Goal: Check status: Check status

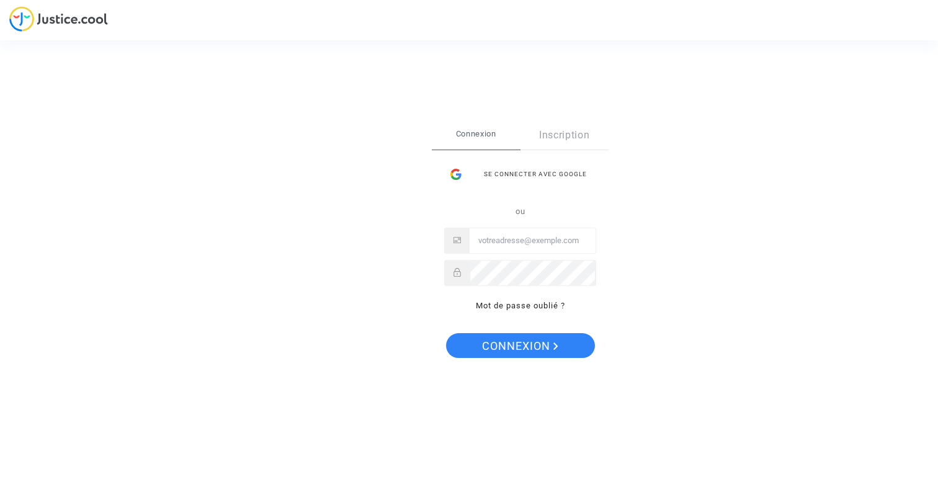
click at [531, 235] on input "Email" at bounding box center [533, 240] width 126 height 25
type input "[EMAIL_ADDRESS][DOMAIN_NAME]"
click at [539, 346] on span "Connexion" at bounding box center [520, 346] width 76 height 26
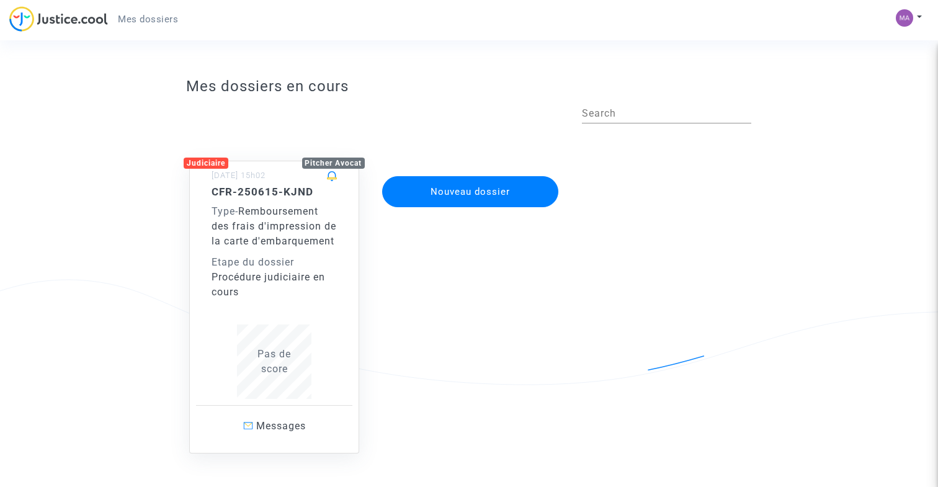
click at [425, 258] on div "Nouveau dossier" at bounding box center [469, 295] width 195 height 318
click at [294, 299] on div "Procédure judiciaire en cours" at bounding box center [274, 285] width 125 height 30
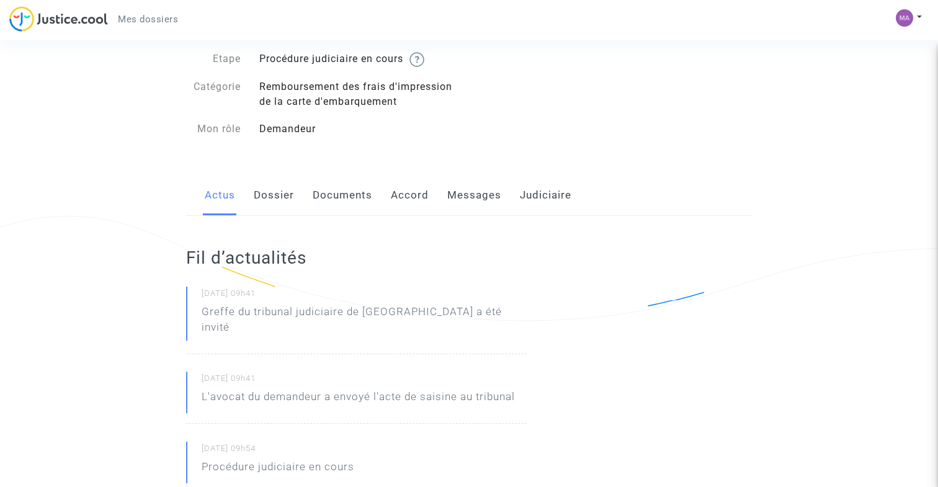
scroll to position [125, 0]
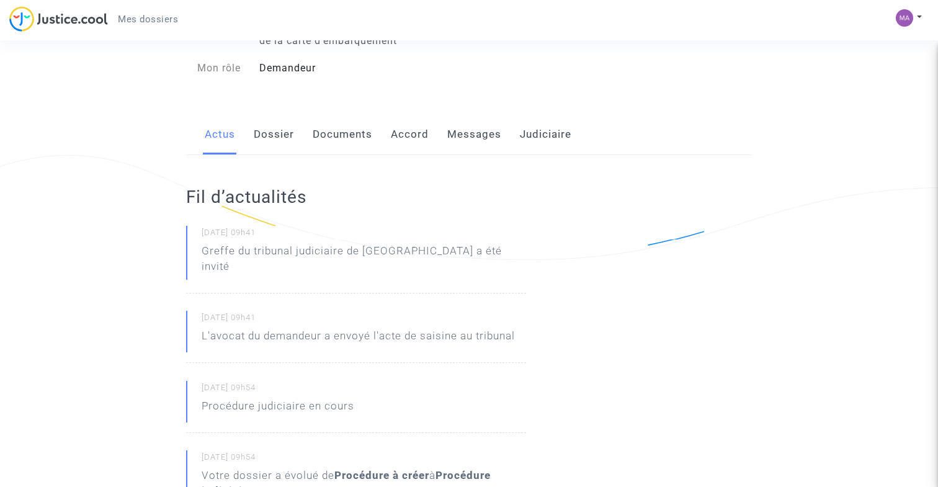
click at [283, 141] on link "Dossier" at bounding box center [274, 134] width 40 height 41
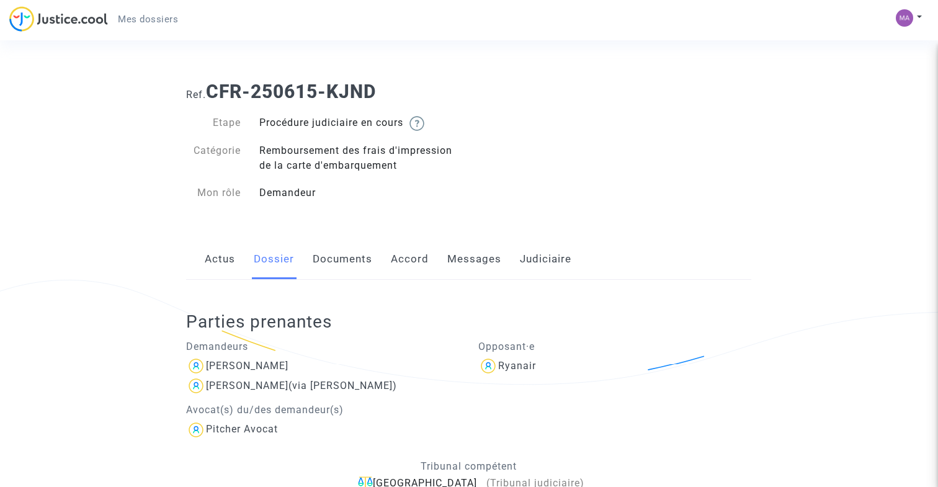
click at [352, 253] on link "Documents" at bounding box center [343, 259] width 60 height 41
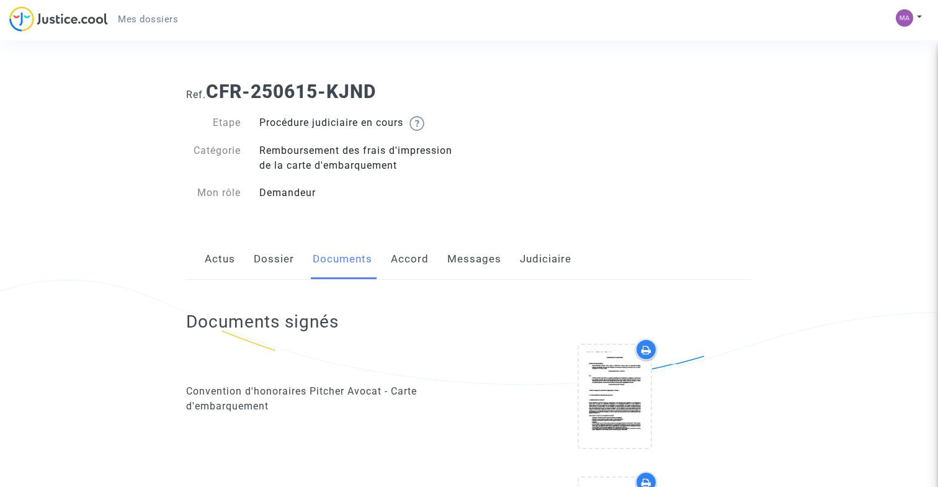
click at [411, 255] on link "Accord" at bounding box center [410, 259] width 38 height 41
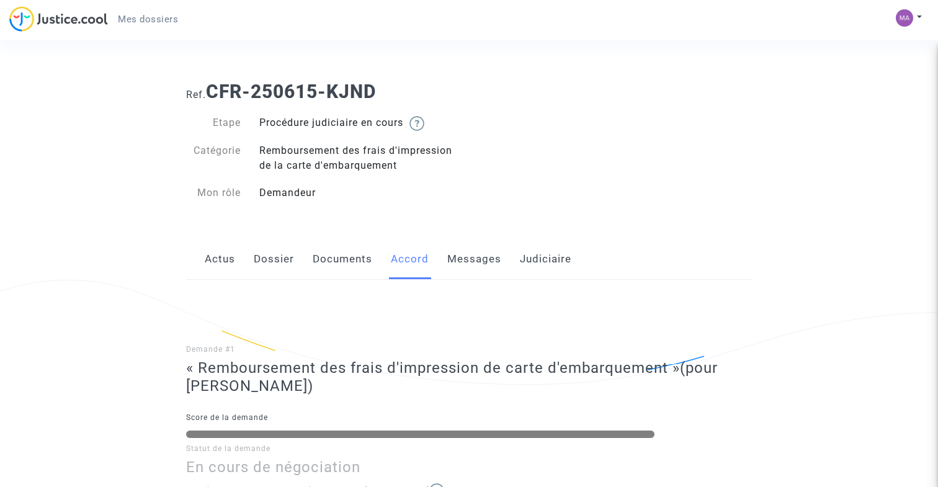
click at [477, 264] on link "Messages" at bounding box center [474, 259] width 54 height 41
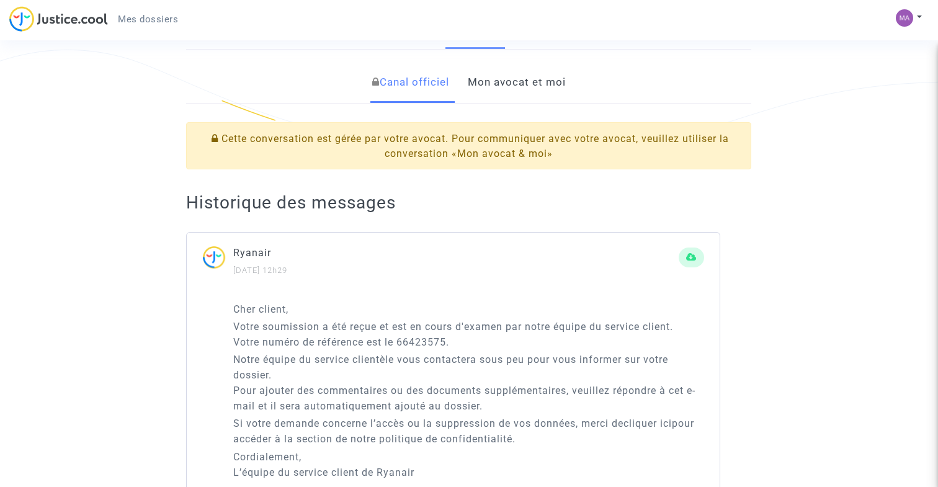
scroll to position [200, 0]
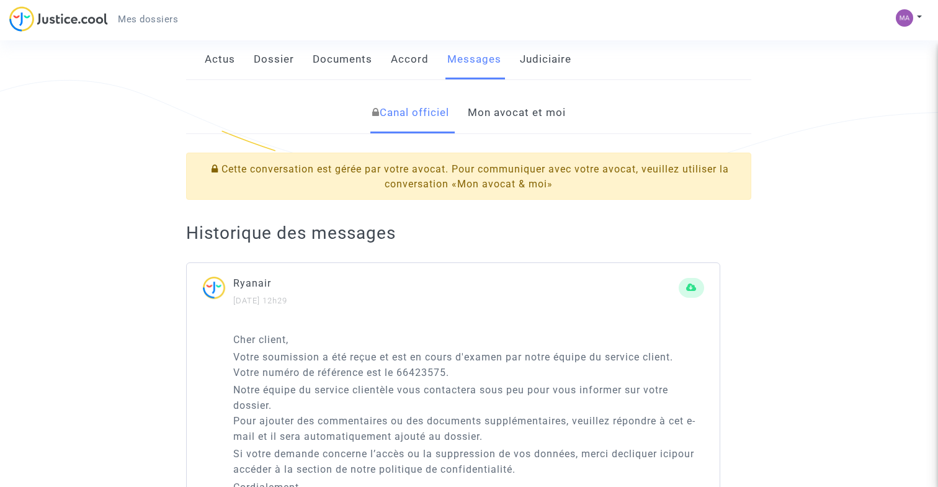
click at [492, 109] on link "Mon avocat et moi" at bounding box center [517, 112] width 98 height 41
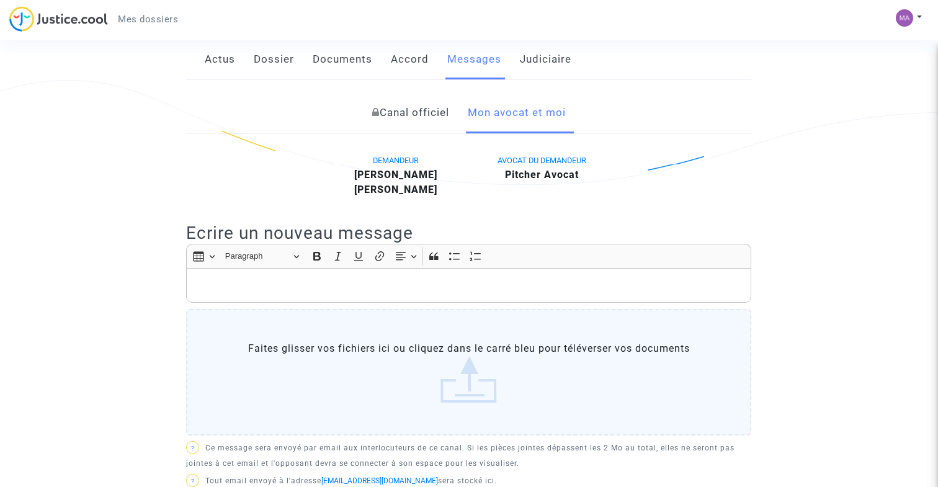
click at [400, 131] on link "Canal officiel" at bounding box center [410, 112] width 77 height 41
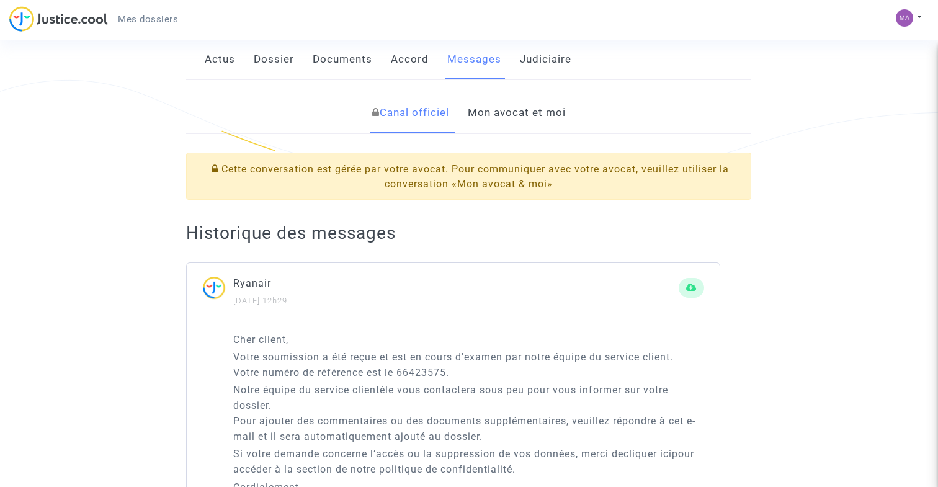
click at [492, 107] on link "Mon avocat et moi" at bounding box center [517, 112] width 98 height 41
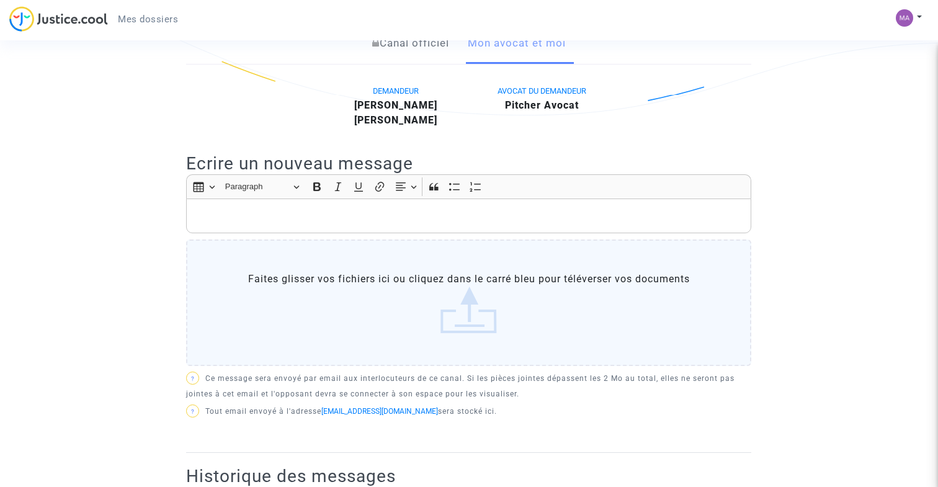
scroll to position [151, 0]
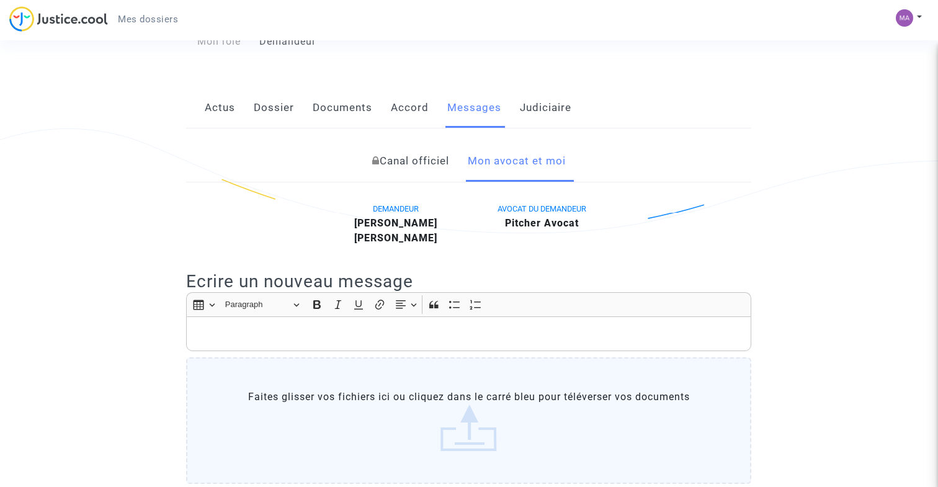
click at [553, 112] on link "Judiciaire" at bounding box center [546, 107] width 52 height 41
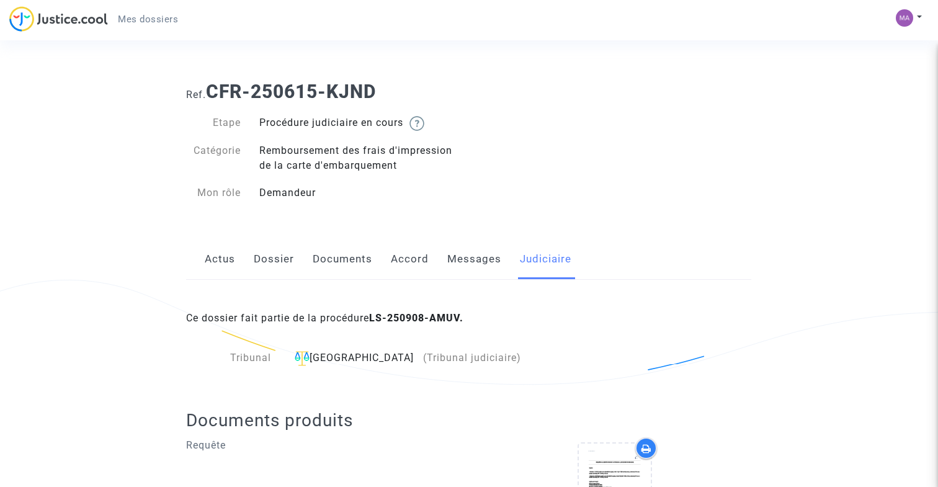
scroll to position [109, 0]
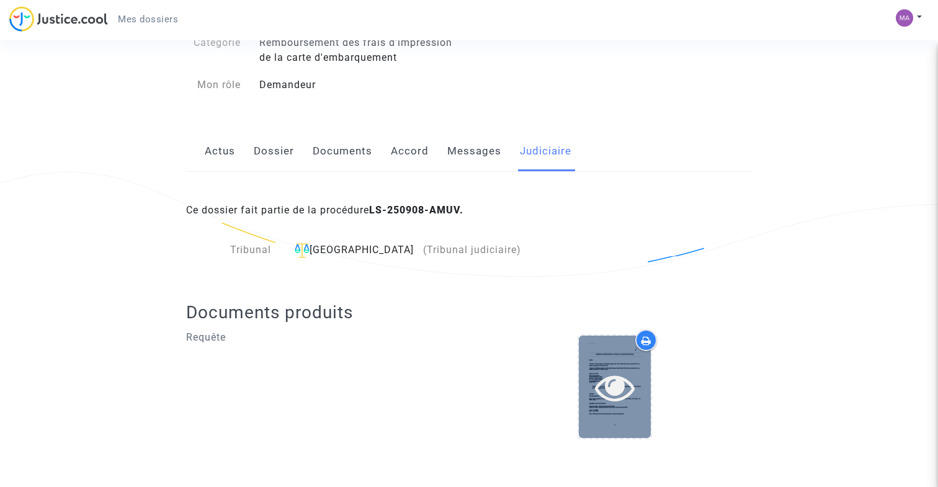
click at [591, 385] on div at bounding box center [615, 387] width 72 height 40
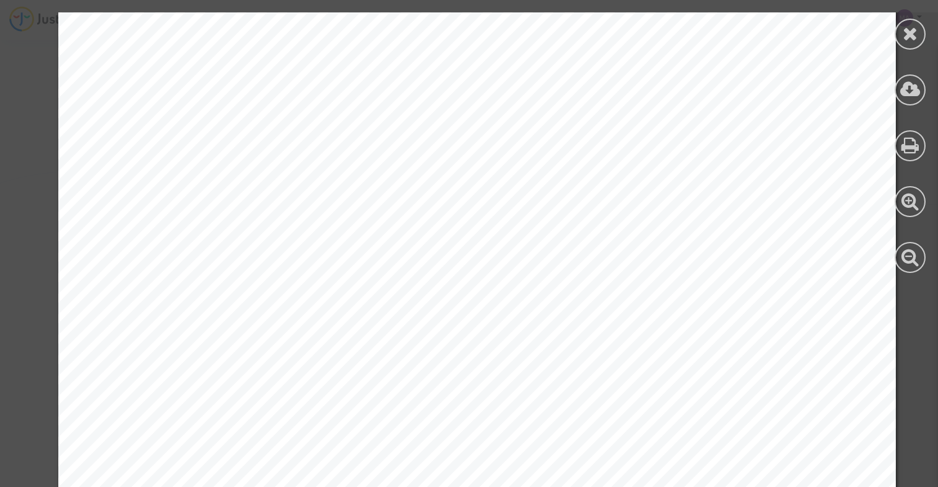
scroll to position [351, 0]
click at [511, 315] on div "REQUÊTE AU GREFFE DEVANT LE TRIBUNAL JUDICIAIRE DE BEAUVAIS POUR : - Monsieur T…" at bounding box center [477, 253] width 838 height 1184
click at [917, 259] on icon at bounding box center [911, 257] width 18 height 19
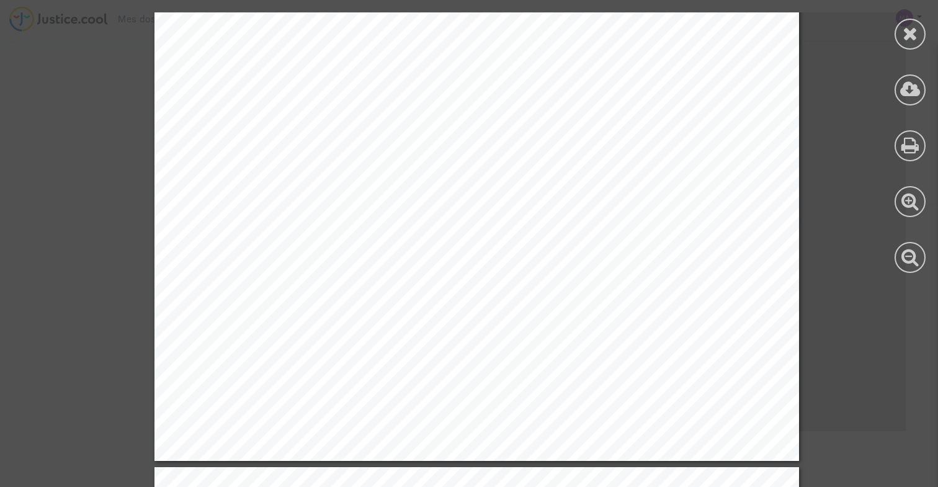
scroll to position [8051, 0]
